Goal: Navigation & Orientation: Find specific page/section

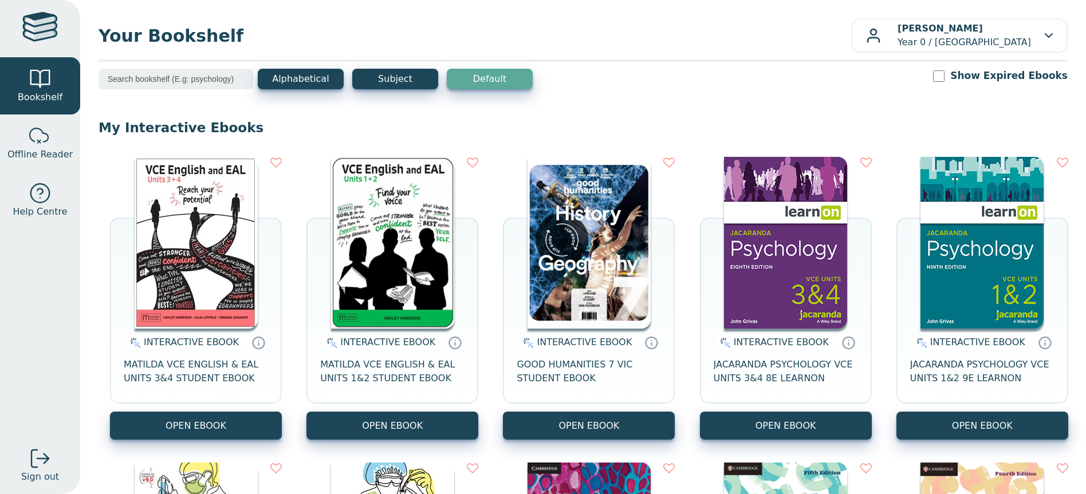
click at [34, 32] on div at bounding box center [40, 28] width 36 height 33
click at [32, 81] on div at bounding box center [40, 79] width 23 height 23
click at [941, 41] on p "[PERSON_NAME] Year 0 / [GEOGRAPHIC_DATA]" at bounding box center [964, 35] width 133 height 27
drag, startPoint x: 685, startPoint y: 64, endPoint x: 625, endPoint y: 57, distance: 60.5
click at [685, 64] on div "Your Bookshelf [PERSON_NAME] Year 0 / [GEOGRAPHIC_DATA] My Support Tickets Prof…" at bounding box center [583, 247] width 1006 height 494
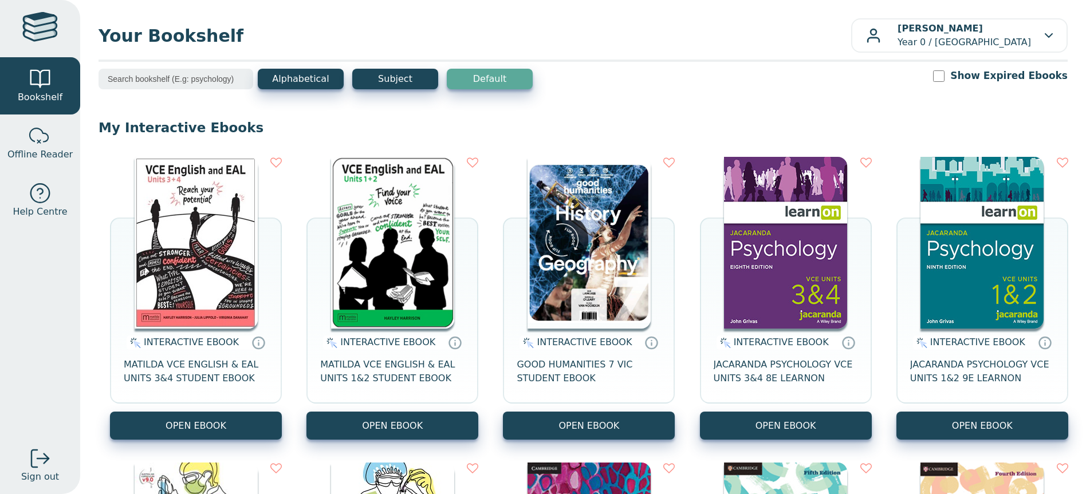
click at [37, 25] on div at bounding box center [40, 28] width 36 height 33
